Goal: Information Seeking & Learning: Learn about a topic

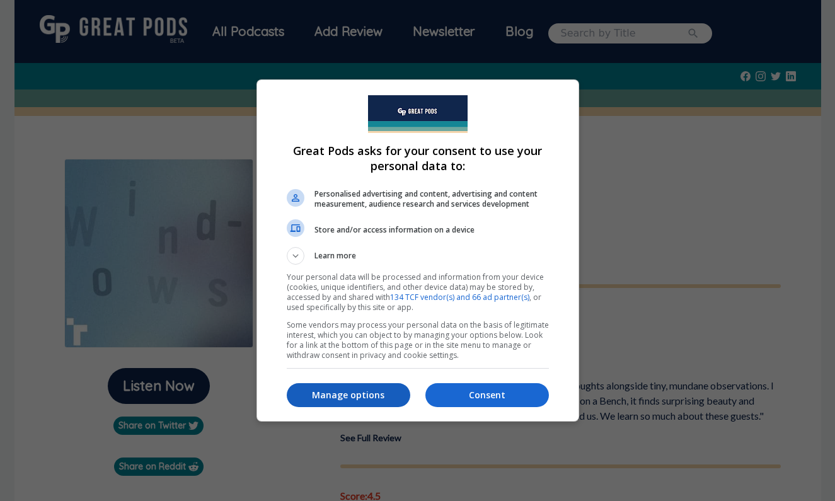
click at [398, 398] on p "Manage options" at bounding box center [349, 395] width 124 height 13
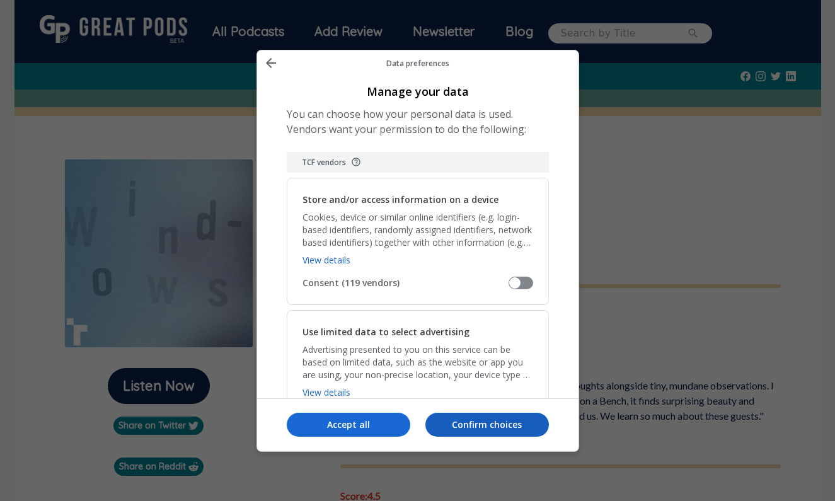
drag, startPoint x: 396, startPoint y: 427, endPoint x: 447, endPoint y: 427, distance: 51.1
click at [447, 427] on div "Accept all Confirm choices" at bounding box center [418, 425] width 262 height 42
click at [447, 427] on p "Confirm choices" at bounding box center [488, 425] width 124 height 13
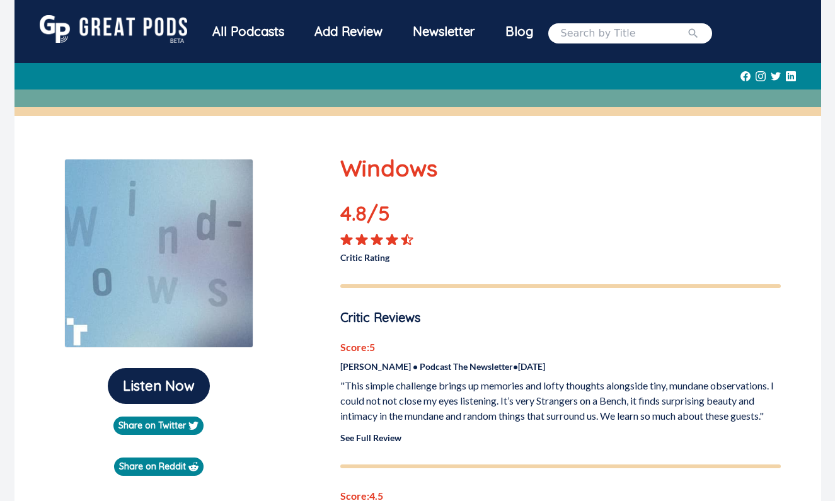
click at [455, 415] on p ""This simple challenge brings up memories and lofty thoughts alongside tiny, mu…" at bounding box center [560, 400] width 441 height 45
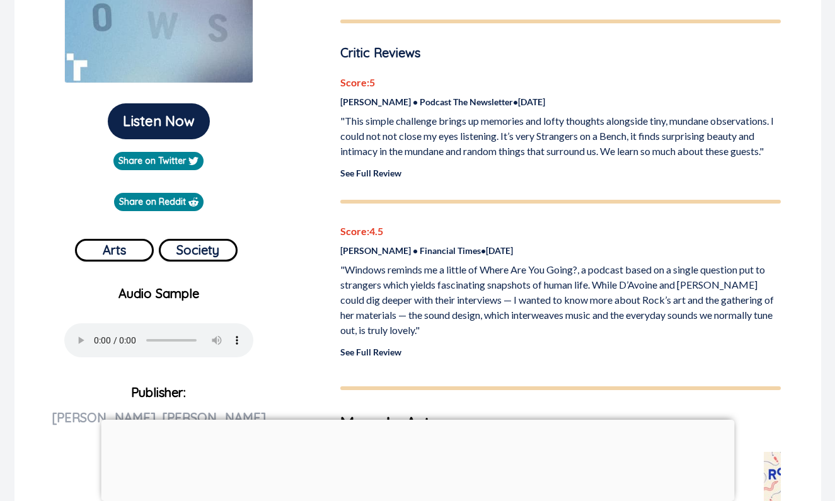
click at [393, 176] on link "See Full Review" at bounding box center [370, 173] width 61 height 11
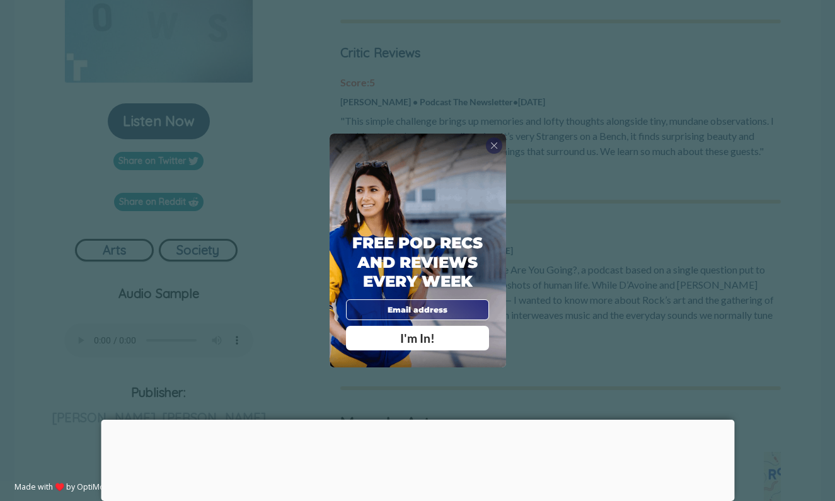
click at [716, 149] on div "X Free Pod Recs and Reviews every week I'm In! X Thanks Poddy People! See you T…" at bounding box center [417, 250] width 835 height 501
click at [492, 154] on div "Free Pod Recs and Reviews every week I'm In!" at bounding box center [418, 250] width 177 height 233
click at [492, 154] on div "X" at bounding box center [494, 145] width 16 height 16
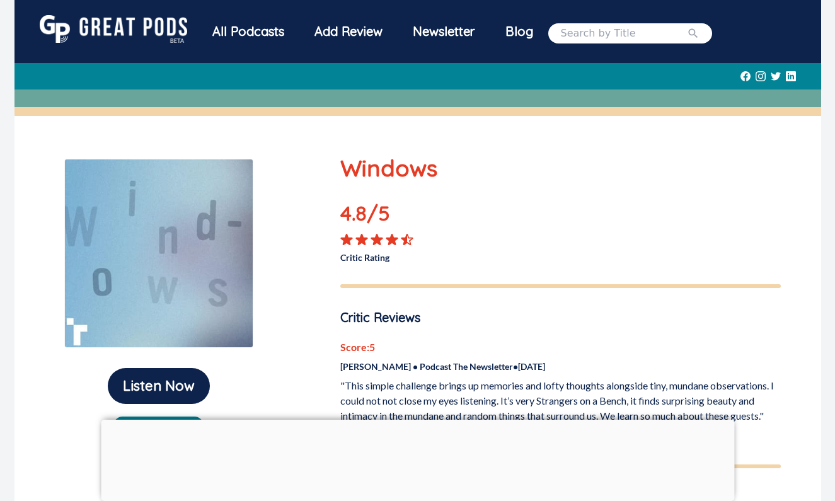
scroll to position [0, 0]
